Goal: Use online tool/utility: Utilize a website feature to perform a specific function

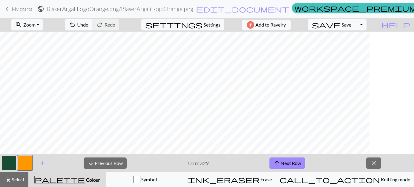
scroll to position [119, 0]
click at [298, 161] on button "arrow_upward Next Row" at bounding box center [287, 163] width 36 height 11
click at [295, 161] on button "arrow_upward Next Row" at bounding box center [287, 163] width 36 height 11
click at [291, 162] on button "arrow_upward Next Row" at bounding box center [287, 163] width 36 height 11
click at [293, 162] on button "arrow_upward Next Row" at bounding box center [287, 163] width 36 height 11
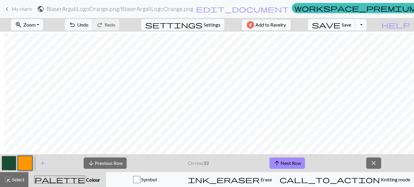
scroll to position [60, 623]
click at [295, 159] on button "arrow_upward Next Row" at bounding box center [287, 163] width 36 height 11
click at [117, 160] on button "arrow_downward Previous Row" at bounding box center [105, 163] width 43 height 11
click at [287, 163] on button "arrow_upward Next Row" at bounding box center [287, 163] width 36 height 11
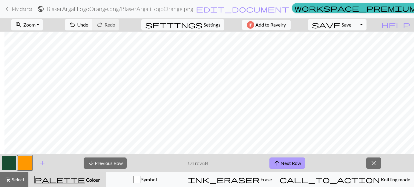
click at [290, 164] on button "arrow_upward Next Row" at bounding box center [287, 163] width 36 height 11
click at [277, 163] on span "arrow_upward" at bounding box center [276, 163] width 7 height 8
click at [286, 162] on button "arrow_upward Next Row" at bounding box center [287, 163] width 36 height 11
